Goal: Check status: Check status

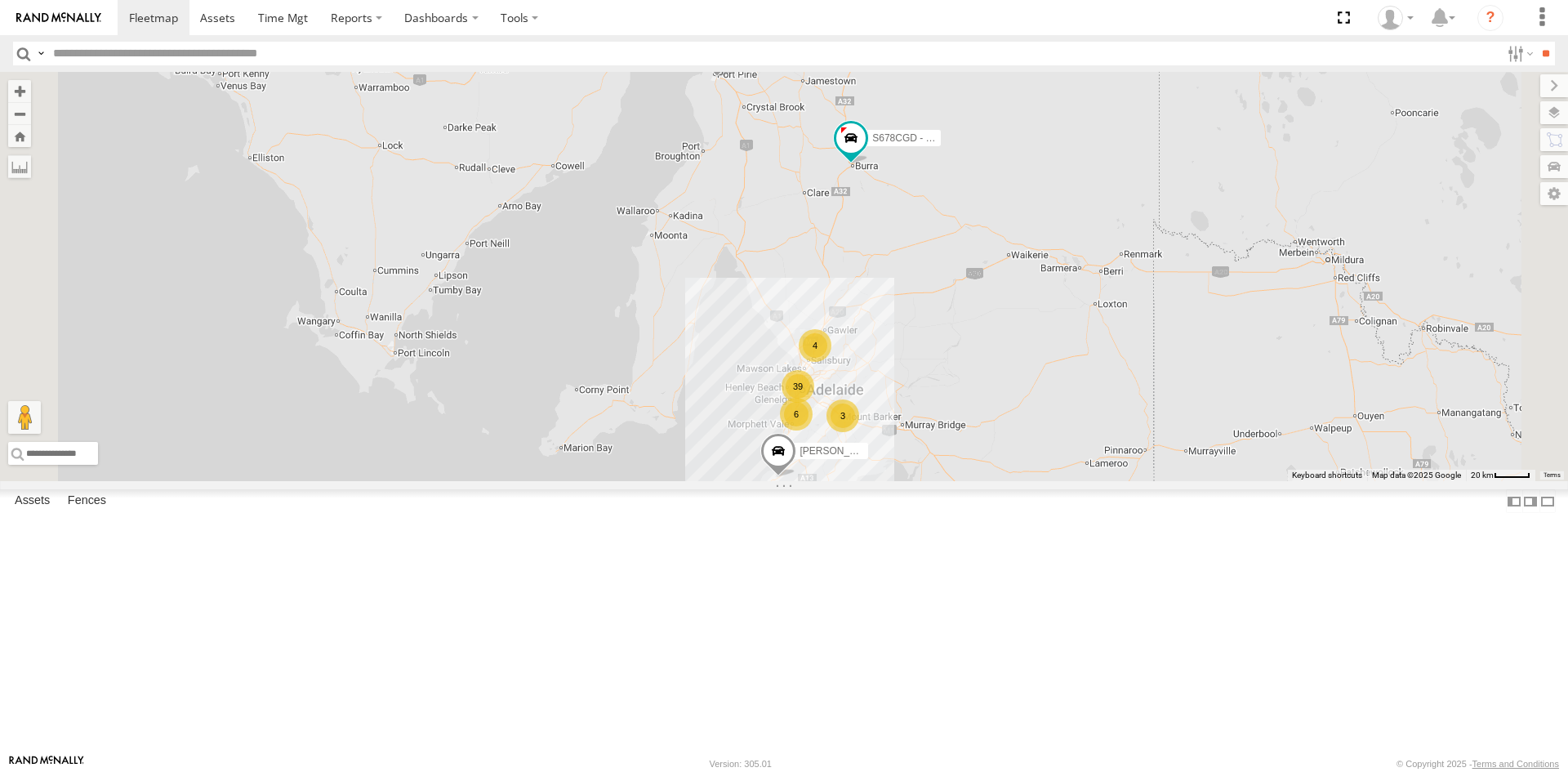
click at [0, 0] on span at bounding box center [0, 0] width 0 height 0
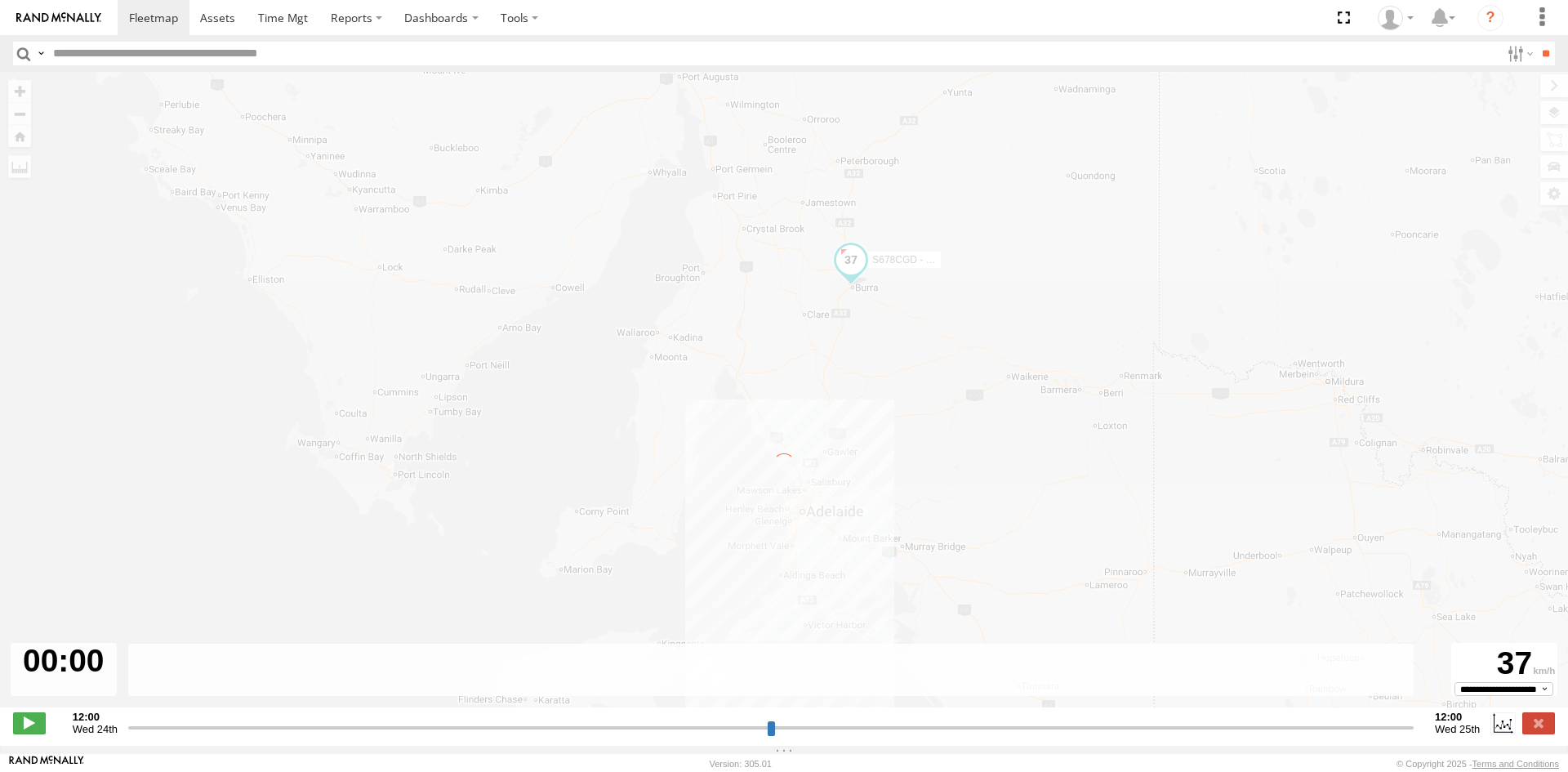
type input "**********"
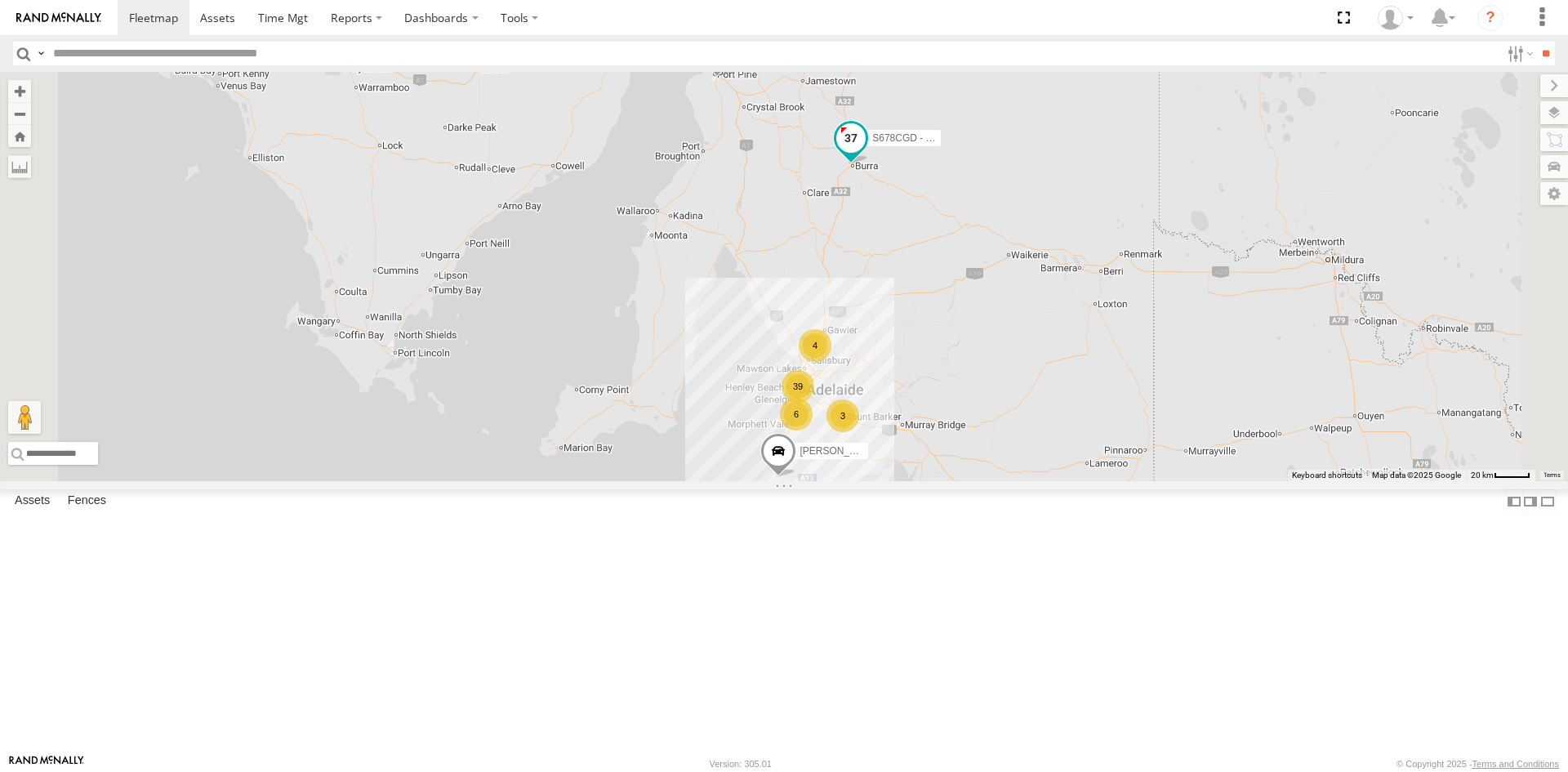
click at [866, 151] on span at bounding box center [851, 137] width 29 height 29
click at [966, 145] on link at bounding box center [957, 139] width 18 height 12
click at [0, 0] on div "SY71FR - (16P TRAILER) PM1" at bounding box center [0, 0] width 0 height 0
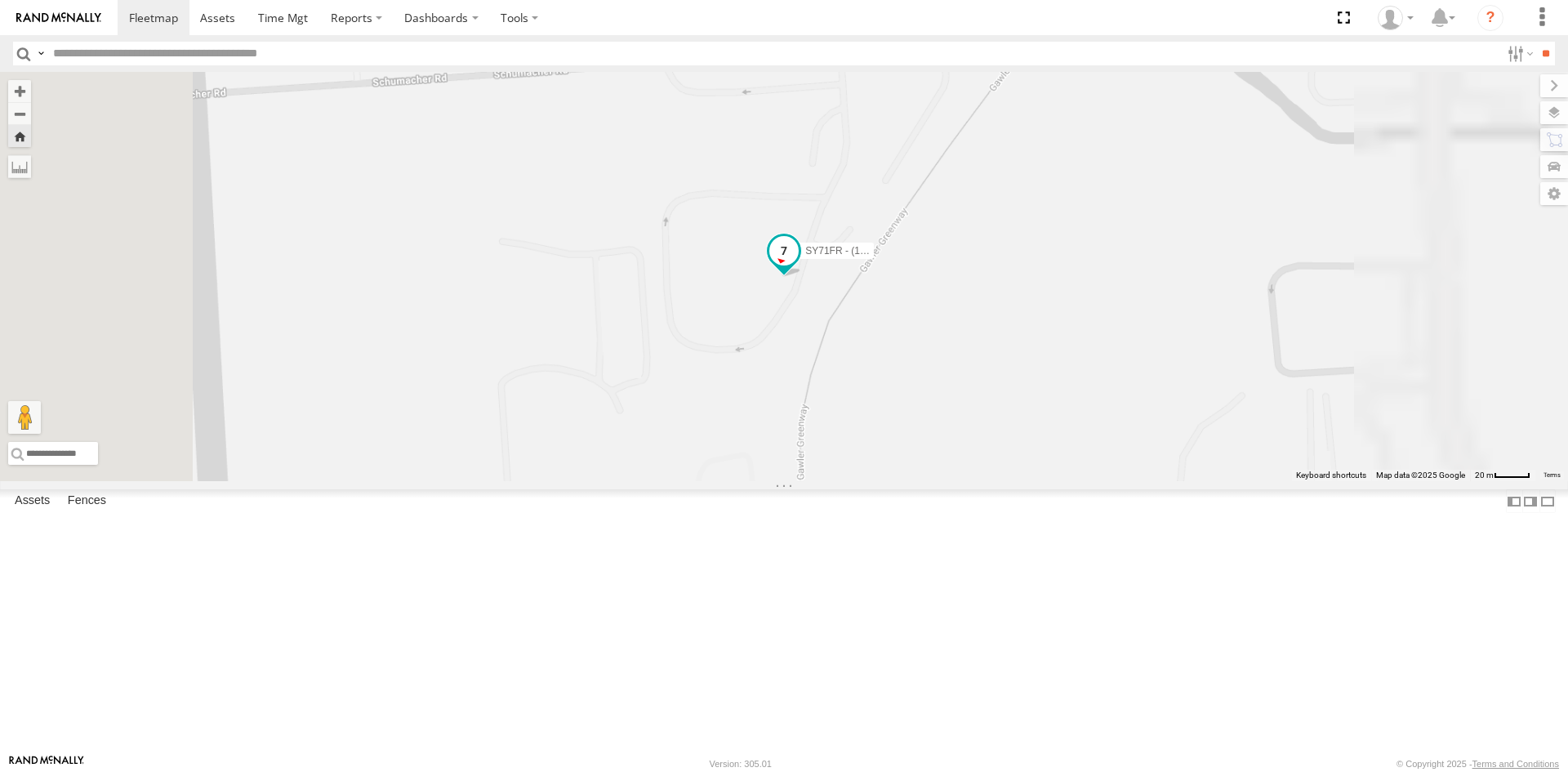
click at [799, 266] on span at bounding box center [784, 251] width 29 height 29
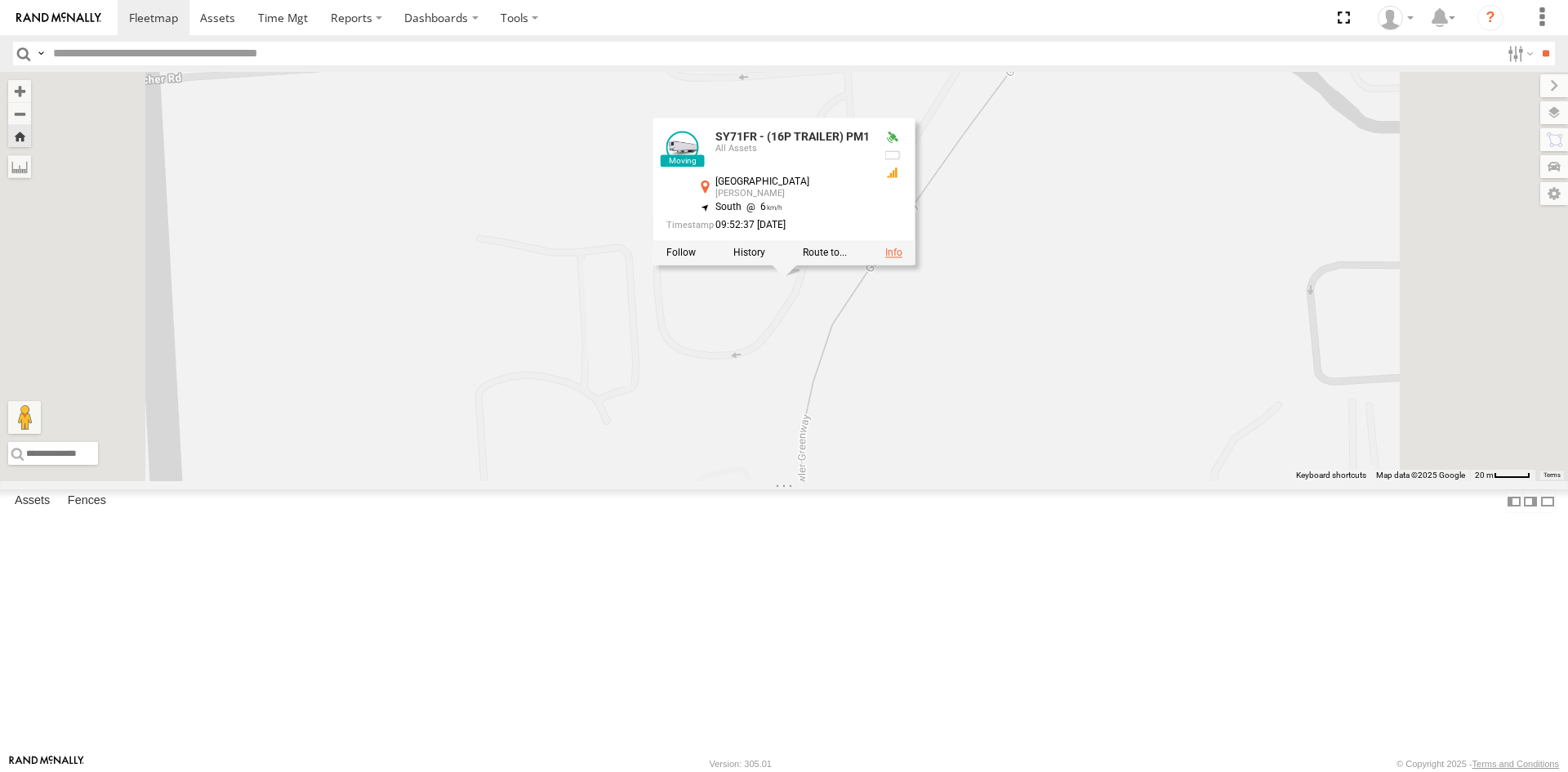
click at [903, 258] on link at bounding box center [894, 252] width 18 height 12
